Goal: Transaction & Acquisition: Purchase product/service

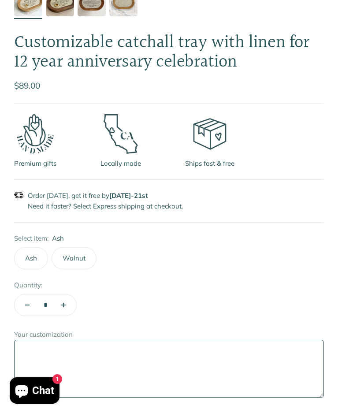
scroll to position [344, 0]
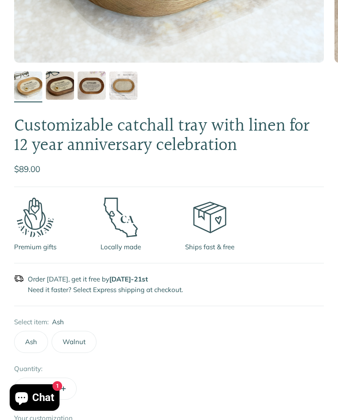
click at [158, 133] on h1 "Customizable catchall tray with linen for 12 year anniversary celebration" at bounding box center [169, 135] width 310 height 39
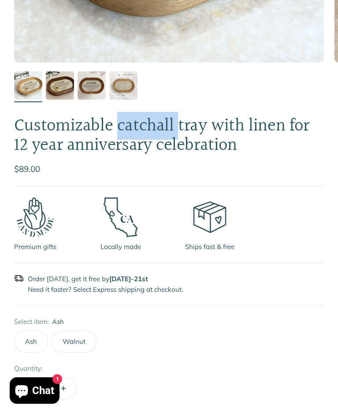
click at [158, 133] on h1 "Customizable catchall tray with linen for 12 year anniversary celebration" at bounding box center [169, 135] width 310 height 39
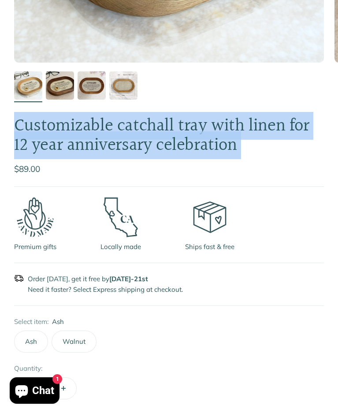
click at [158, 133] on h1 "Customizable catchall tray with linen for 12 year anniversary celebration" at bounding box center [169, 135] width 310 height 39
copy safe-sticky "Customizable catchall tray with linen for 12 year anniversary celebration"
click at [246, 340] on div "Ash Walnut" at bounding box center [169, 342] width 310 height 22
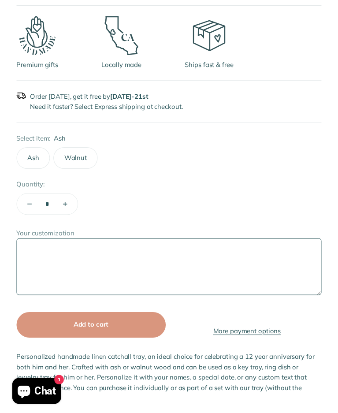
scroll to position [530, 0]
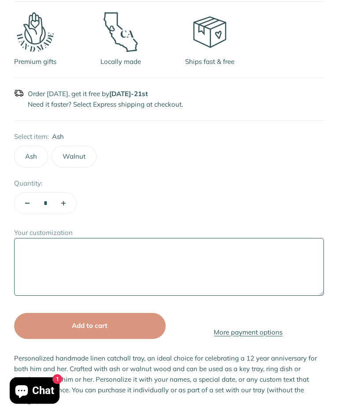
click at [244, 334] on link "More payment options" at bounding box center [249, 332] width 152 height 11
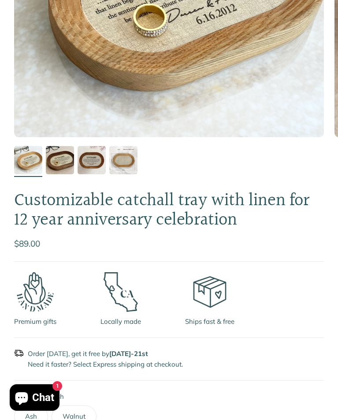
scroll to position [271, 0]
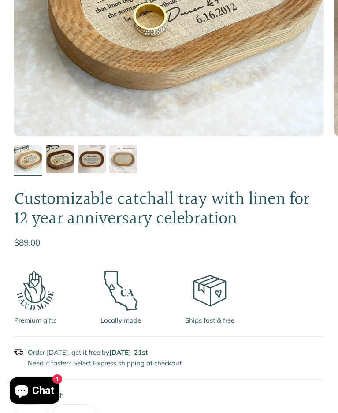
click at [176, 202] on h1 "Customizable catchall tray with linen for 12 year anniversary celebration" at bounding box center [169, 209] width 310 height 39
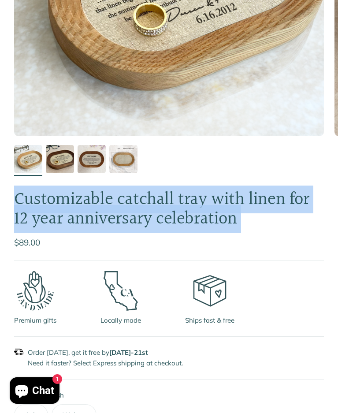
click at [176, 202] on h1 "Customizable catchall tray with linen for 12 year anniversary celebration" at bounding box center [169, 209] width 310 height 39
copy safe-sticky "Customizable catchall tray with linen for 12 year anniversary celebration"
drag, startPoint x: 269, startPoint y: 337, endPoint x: 210, endPoint y: 217, distance: 133.8
